Goal: Navigation & Orientation: Find specific page/section

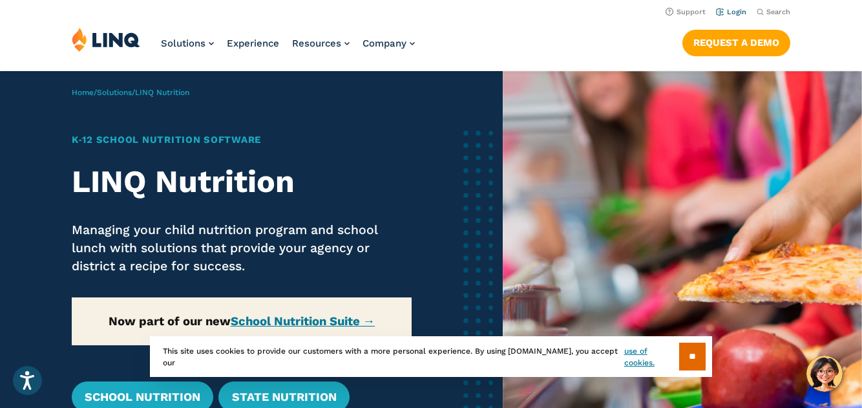
click at [723, 9] on link "Login" at bounding box center [731, 12] width 30 height 8
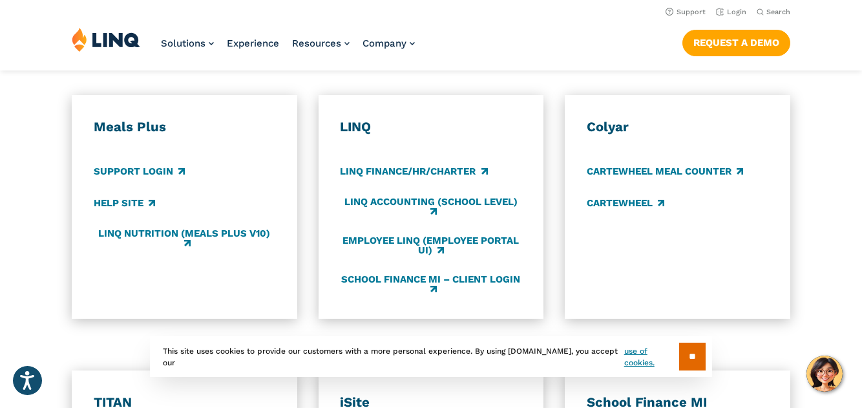
scroll to position [620, 0]
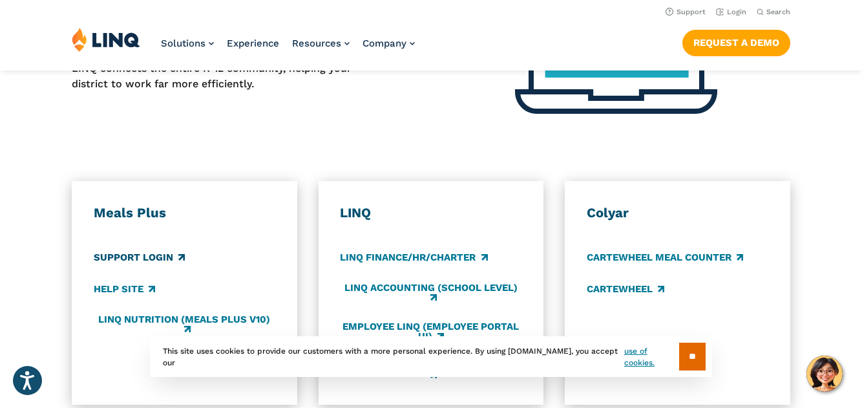
click at [144, 256] on link "Support Login" at bounding box center [139, 257] width 91 height 14
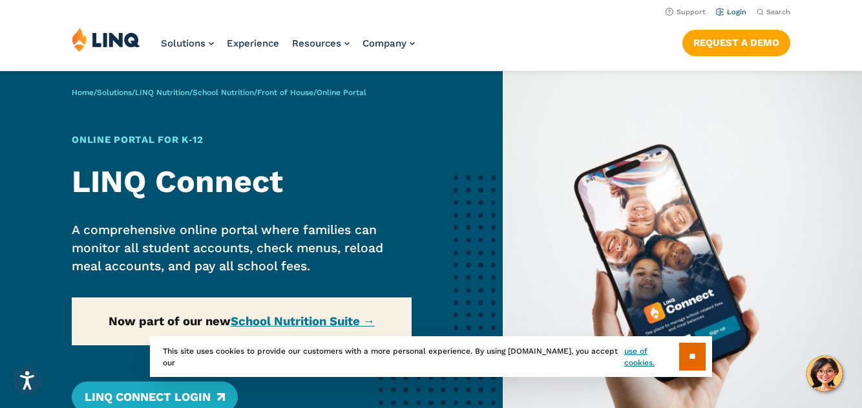
click at [726, 11] on link "Login" at bounding box center [731, 12] width 30 height 8
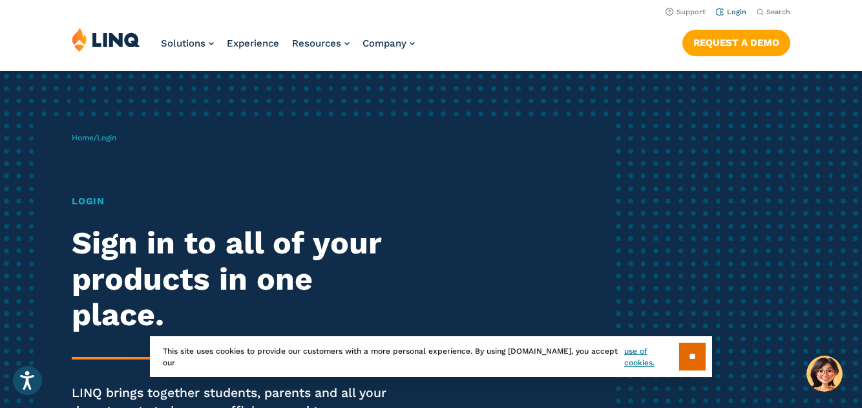
click at [730, 10] on link "Login" at bounding box center [731, 12] width 30 height 8
click at [687, 365] on input "**" at bounding box center [692, 357] width 26 height 28
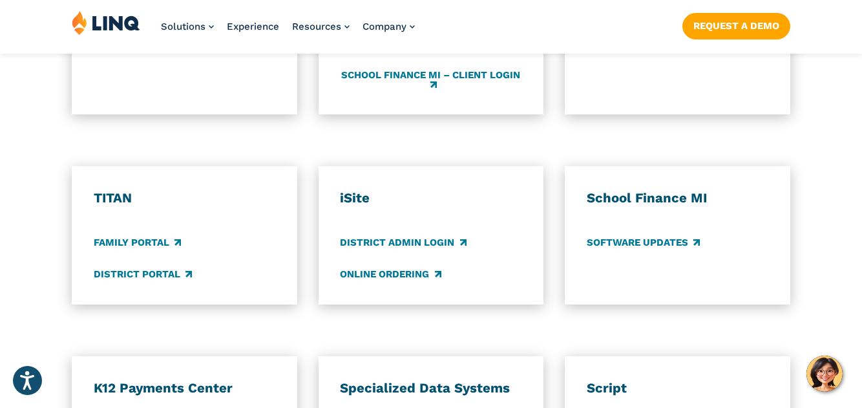
scroll to position [982, 0]
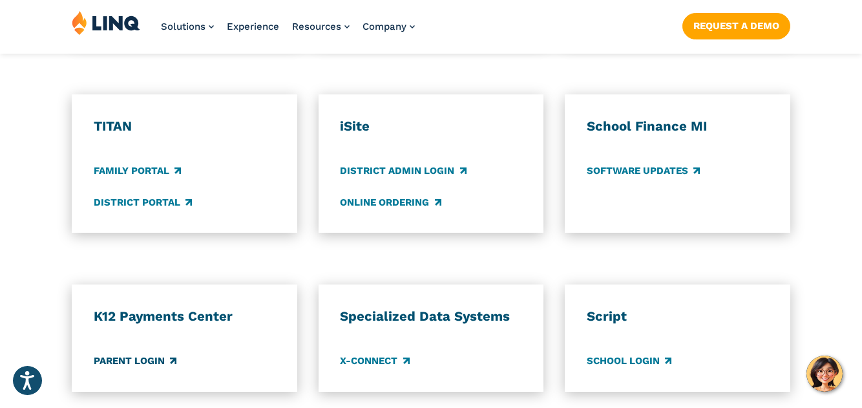
click at [122, 361] on link "Parent Login" at bounding box center [135, 361] width 83 height 14
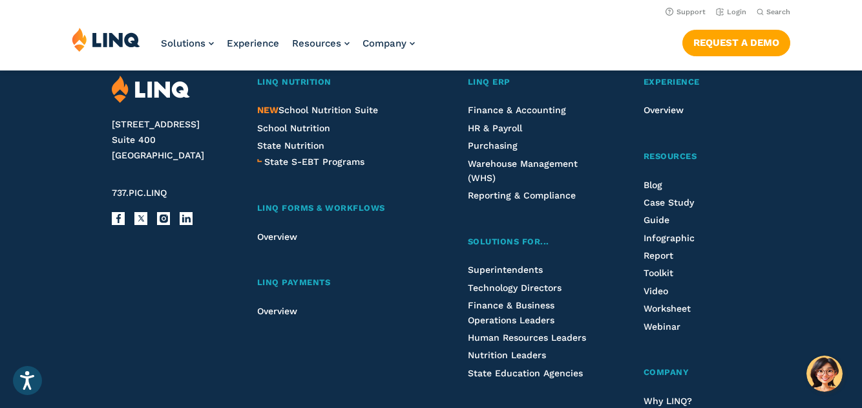
scroll to position [3309, 0]
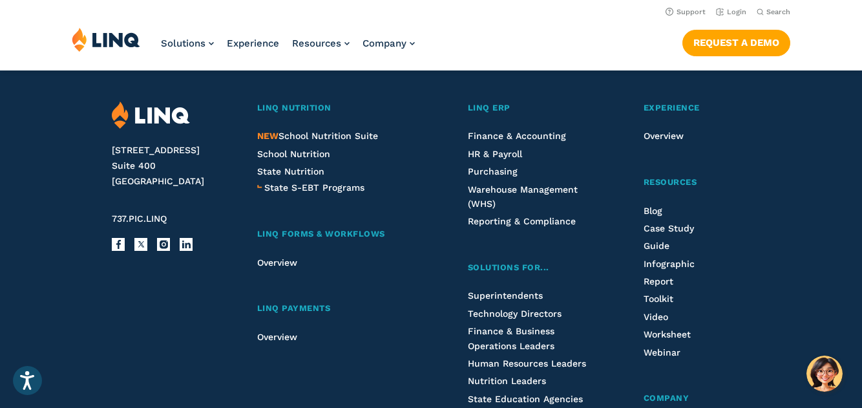
click at [315, 137] on li "NEW School Nutrition Suite" at bounding box center [339, 136] width 164 height 14
click at [310, 141] on span "NEW School Nutrition Suite" at bounding box center [317, 136] width 121 height 10
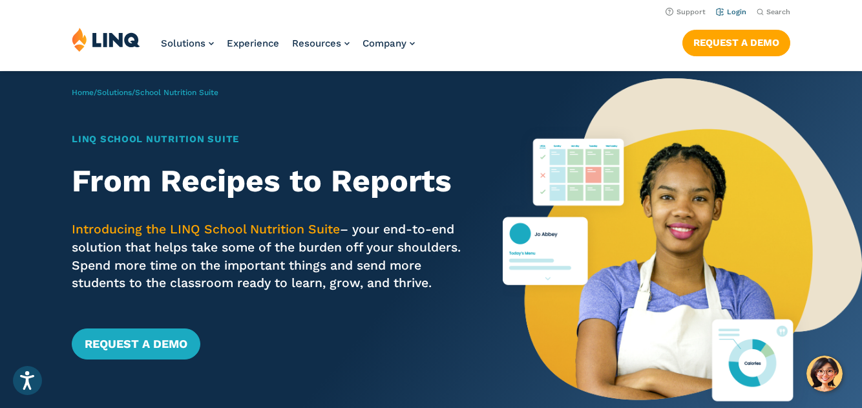
click at [734, 12] on link "Login" at bounding box center [731, 12] width 30 height 8
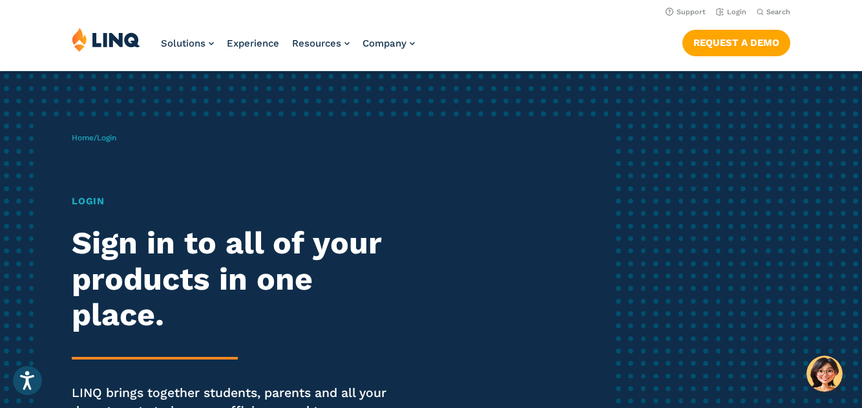
click at [87, 203] on h1 "Login" at bounding box center [238, 201] width 332 height 14
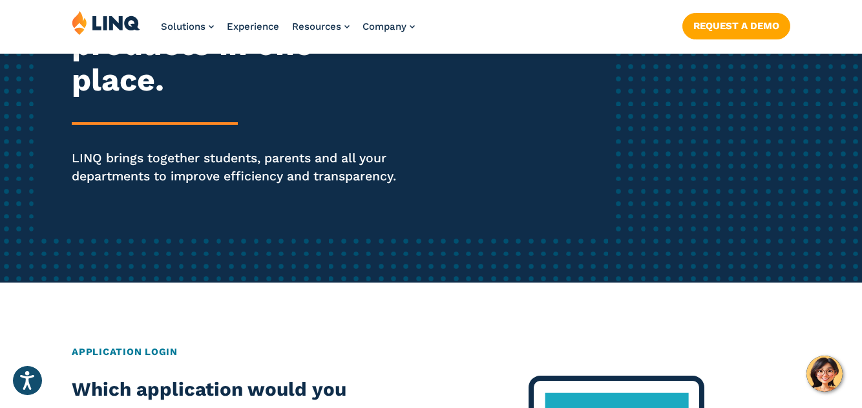
scroll to position [310, 0]
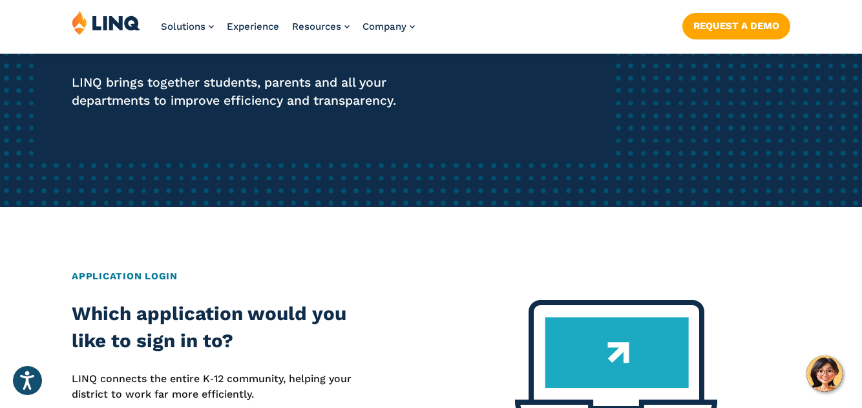
click at [139, 260] on div "Home / Login Login Sign in to all of your products in one place. LINQ brings to…" at bounding box center [431, 412] width 862 height 1303
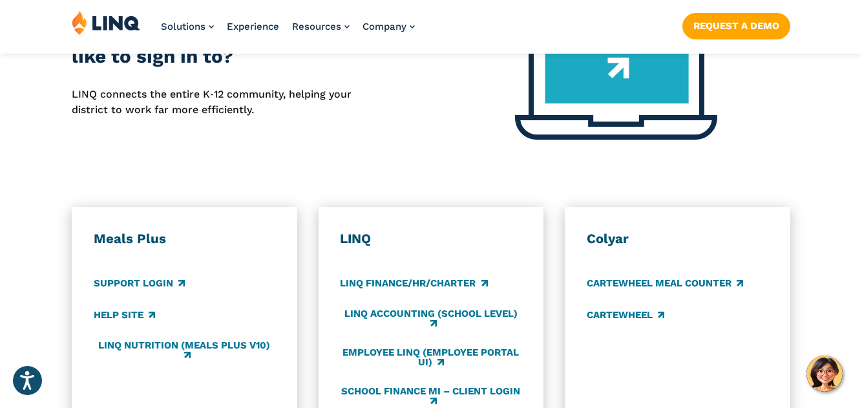
scroll to position [620, 0]
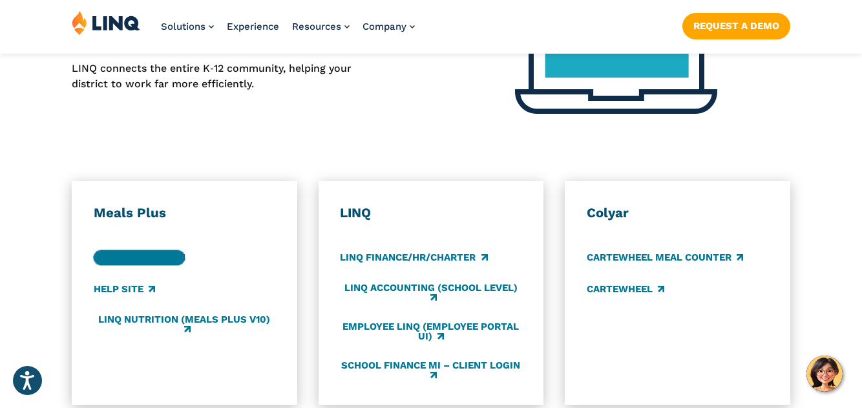
click at [139, 260] on link "Support Login" at bounding box center [139, 257] width 91 height 14
